Goal: Book appointment/travel/reservation

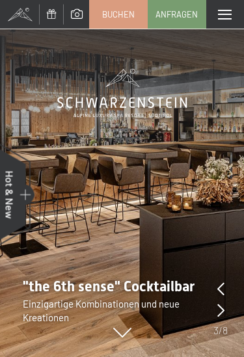
click at [229, 18] on span at bounding box center [225, 15] width 14 height 10
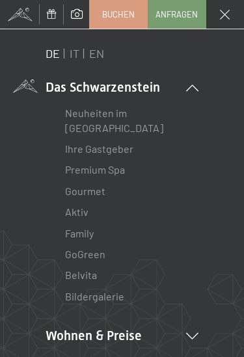
click at [139, 170] on li "Premium Spa" at bounding box center [122, 169] width 114 height 21
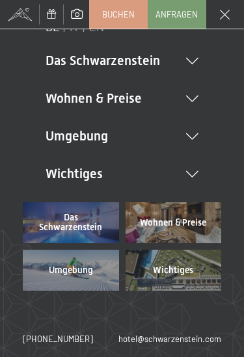
scroll to position [26, 0]
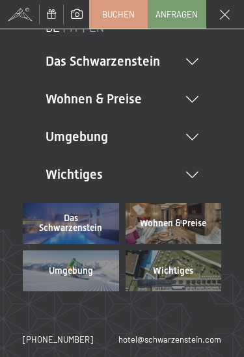
click at [193, 136] on icon at bounding box center [192, 137] width 12 height 6
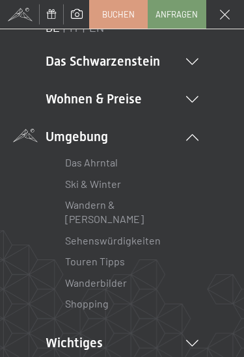
click at [103, 160] on link "Das Ahrntal" at bounding box center [91, 162] width 53 height 12
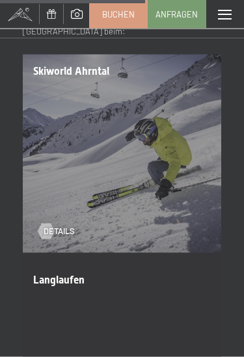
scroll to position [2318, 0]
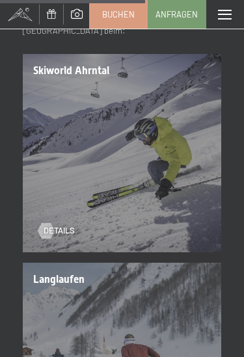
click at [185, 209] on div "Details" at bounding box center [116, 222] width 157 height 27
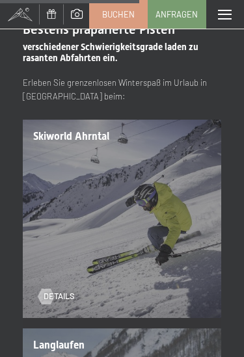
scroll to position [2251, 0]
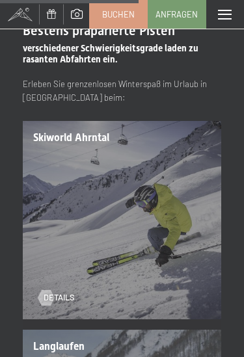
click at [75, 292] on span "Details" at bounding box center [59, 298] width 31 height 12
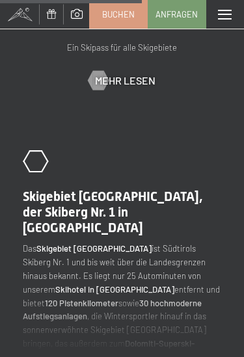
scroll to position [1874, 0]
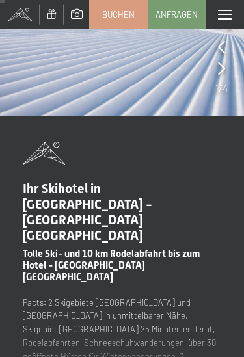
scroll to position [0, 0]
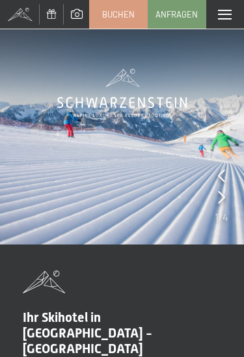
click at [224, 18] on span at bounding box center [225, 15] width 14 height 10
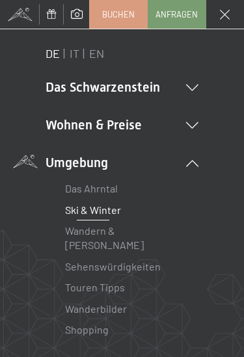
click at [194, 124] on icon at bounding box center [192, 125] width 12 height 6
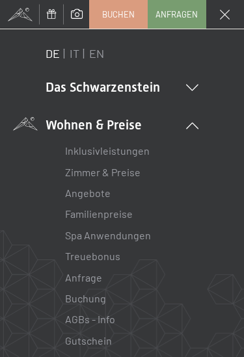
click at [120, 173] on link "Zimmer & Preise" at bounding box center [102, 172] width 75 height 12
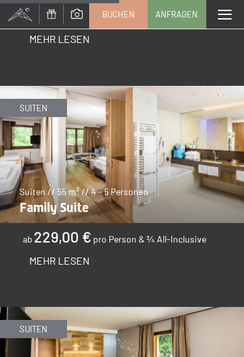
scroll to position [2295, 0]
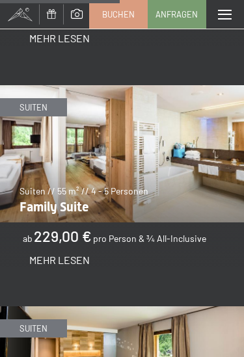
click at [73, 253] on span "Mehr Lesen" at bounding box center [59, 259] width 60 height 12
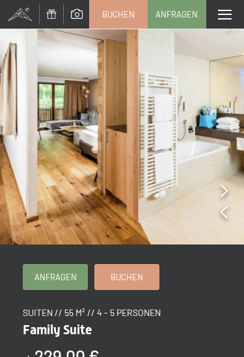
click at [225, 190] on icon at bounding box center [223, 190] width 7 height 13
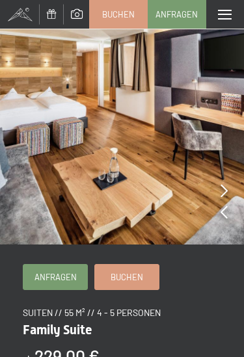
click at [227, 192] on img at bounding box center [122, 122] width 244 height 244
click at [222, 189] on icon at bounding box center [223, 190] width 7 height 13
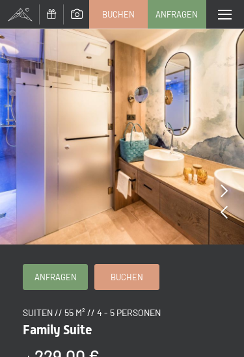
click at [227, 192] on img at bounding box center [122, 122] width 244 height 244
click at [228, 190] on img at bounding box center [122, 122] width 244 height 244
click at [231, 188] on img at bounding box center [122, 122] width 244 height 244
click at [225, 185] on icon at bounding box center [223, 190] width 7 height 13
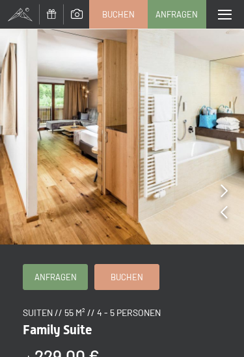
click at [224, 190] on icon at bounding box center [223, 190] width 7 height 13
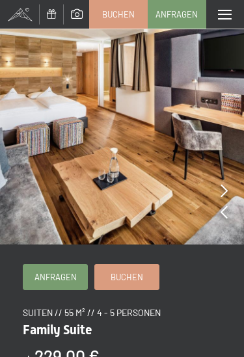
click at [222, 192] on icon at bounding box center [223, 190] width 7 height 13
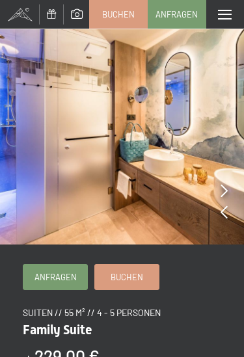
click at [222, 193] on icon at bounding box center [223, 190] width 7 height 13
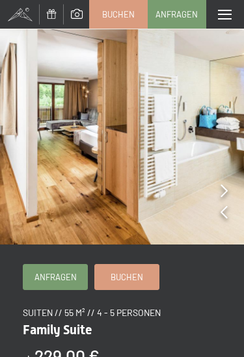
click at [227, 192] on icon at bounding box center [223, 190] width 7 height 13
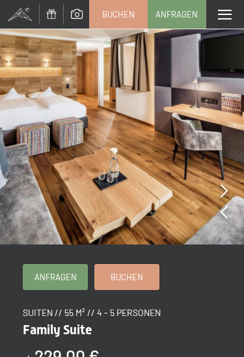
click at [224, 21] on div "Menü" at bounding box center [225, 14] width 38 height 29
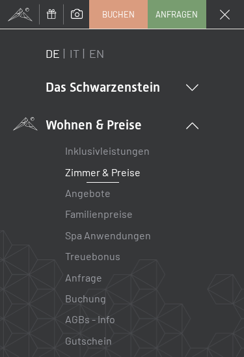
click at [136, 90] on li "Das Schwarzenstein Neuheiten im Schwarzenstein Ihre Gastgeber Premium Spa Gourm…" at bounding box center [121, 87] width 153 height 18
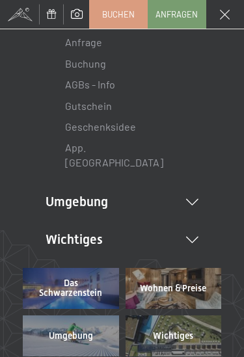
scroll to position [444, 0]
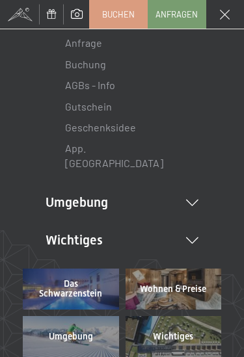
click at [188, 331] on span "Wichtiges" at bounding box center [173, 336] width 40 height 10
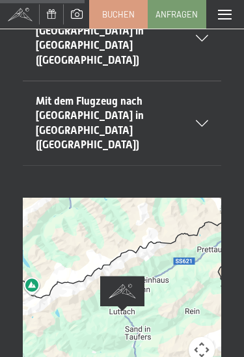
scroll to position [347, 0]
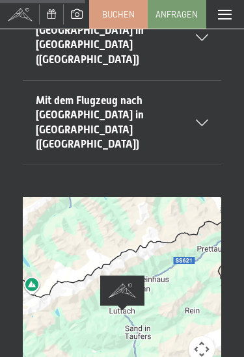
click at [173, 221] on div at bounding box center [122, 310] width 198 height 227
click at [169, 235] on div at bounding box center [122, 310] width 198 height 227
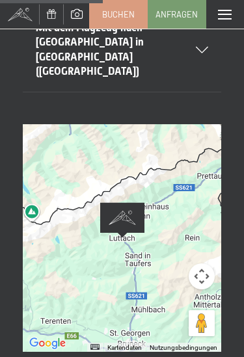
scroll to position [419, 0]
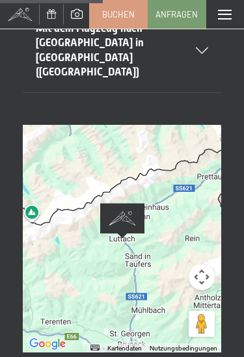
click at [210, 264] on button "Kamerasteuerung für die Karte" at bounding box center [201, 277] width 26 height 26
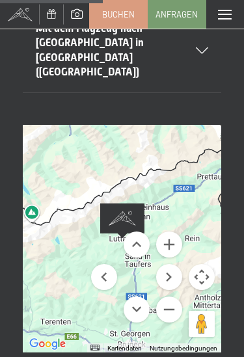
click at [205, 264] on button "Kamerasteuerung für die Karte" at bounding box center [201, 277] width 26 height 26
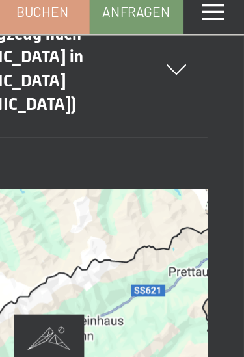
click at [188, 311] on button "Pegman auf die Karte ziehen, um Street View aufzurufen" at bounding box center [201, 324] width 26 height 26
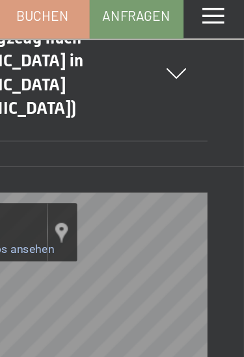
click at [45, 156] on link "In Google Maps ansehen" at bounding box center [85, 160] width 80 height 8
